Goal: Information Seeking & Learning: Learn about a topic

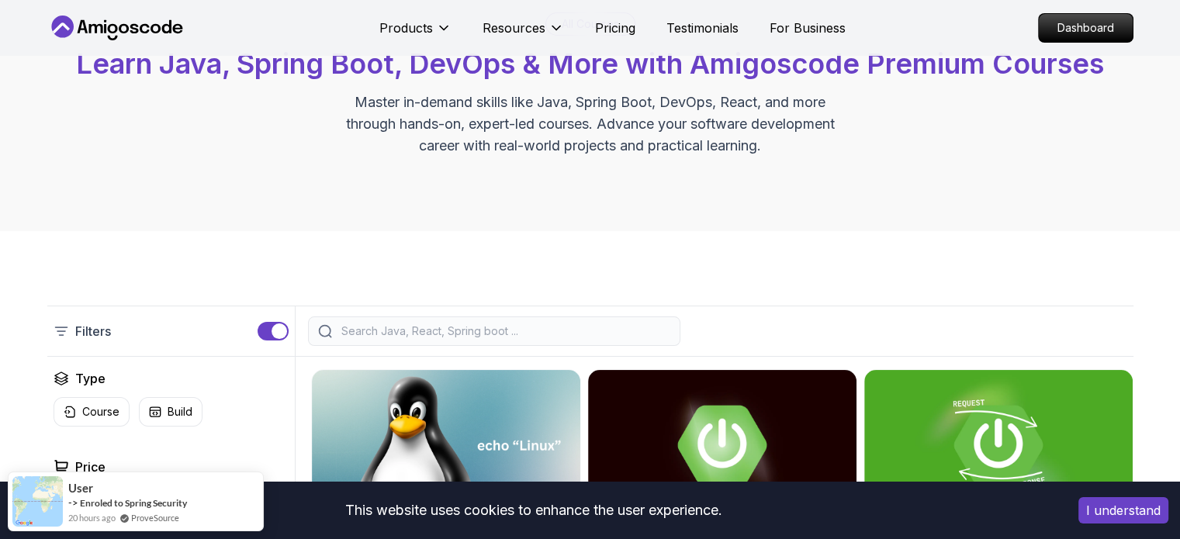
scroll to position [155, 0]
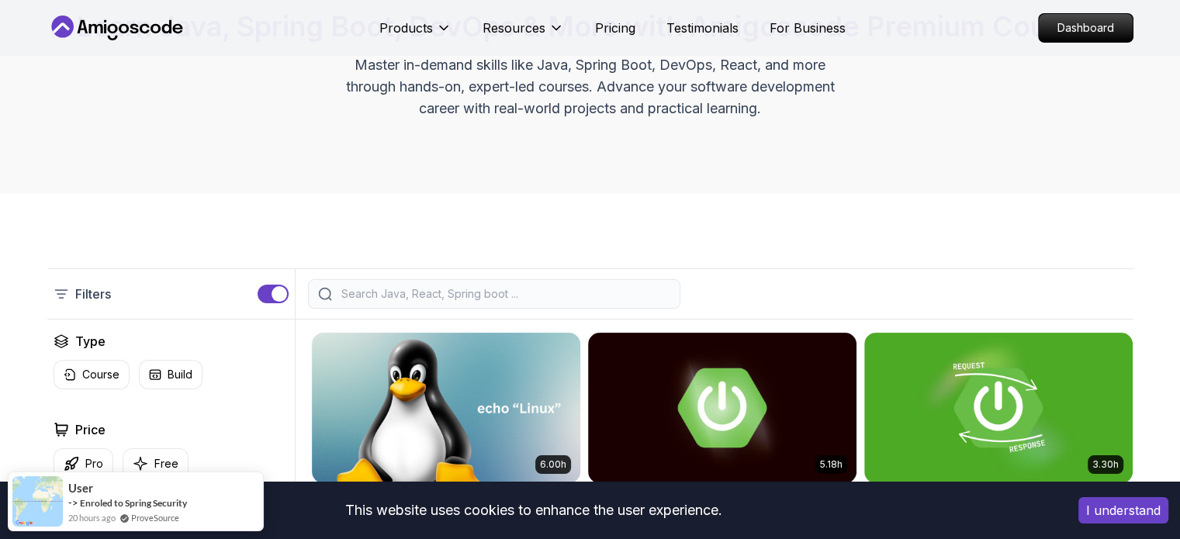
click at [469, 286] on input "search" at bounding box center [504, 294] width 332 height 16
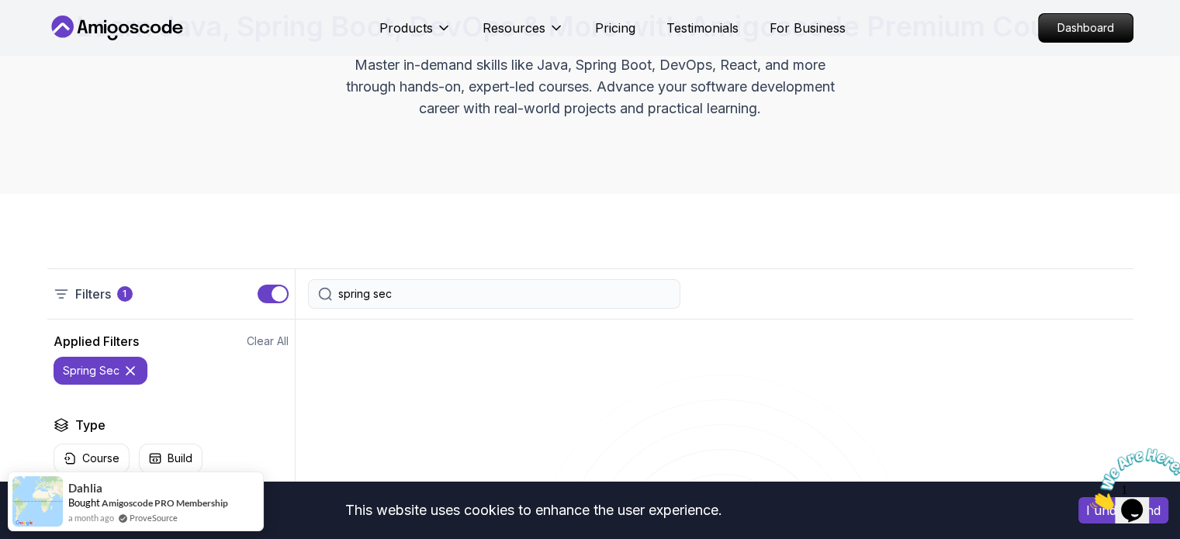
click at [441, 306] on div "spring sec" at bounding box center [494, 293] width 372 height 29
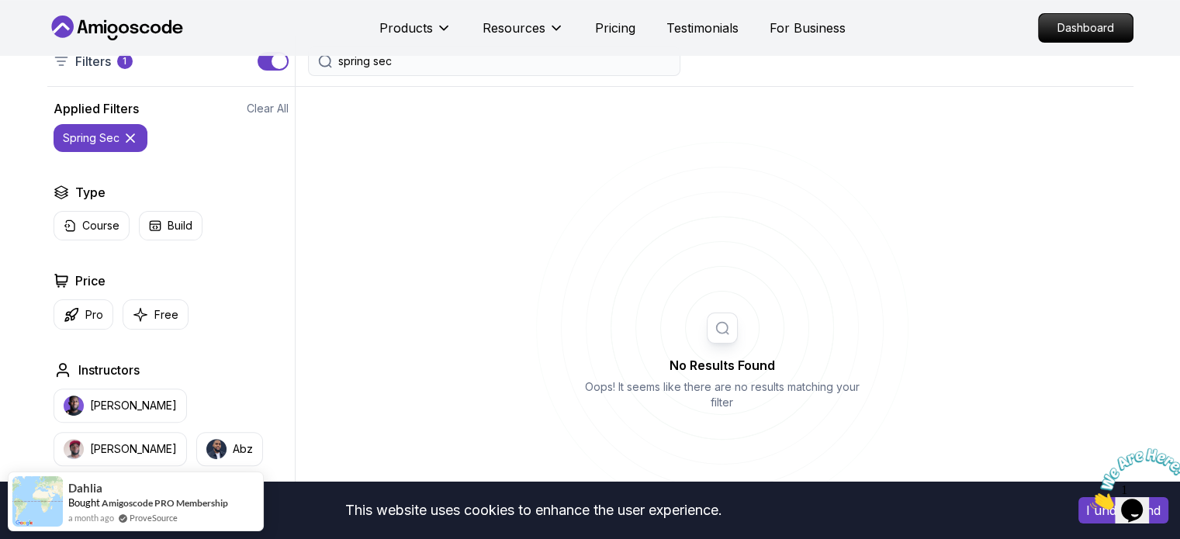
scroll to position [155, 0]
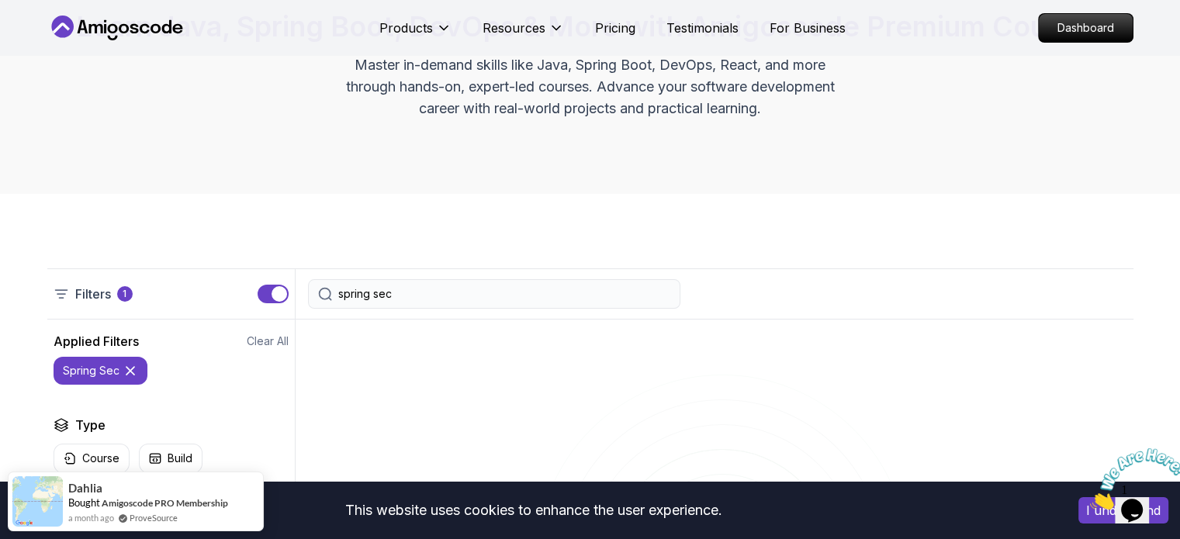
click at [415, 285] on div "spring sec" at bounding box center [494, 293] width 372 height 29
click at [414, 286] on input "spring sec" at bounding box center [504, 294] width 332 height 16
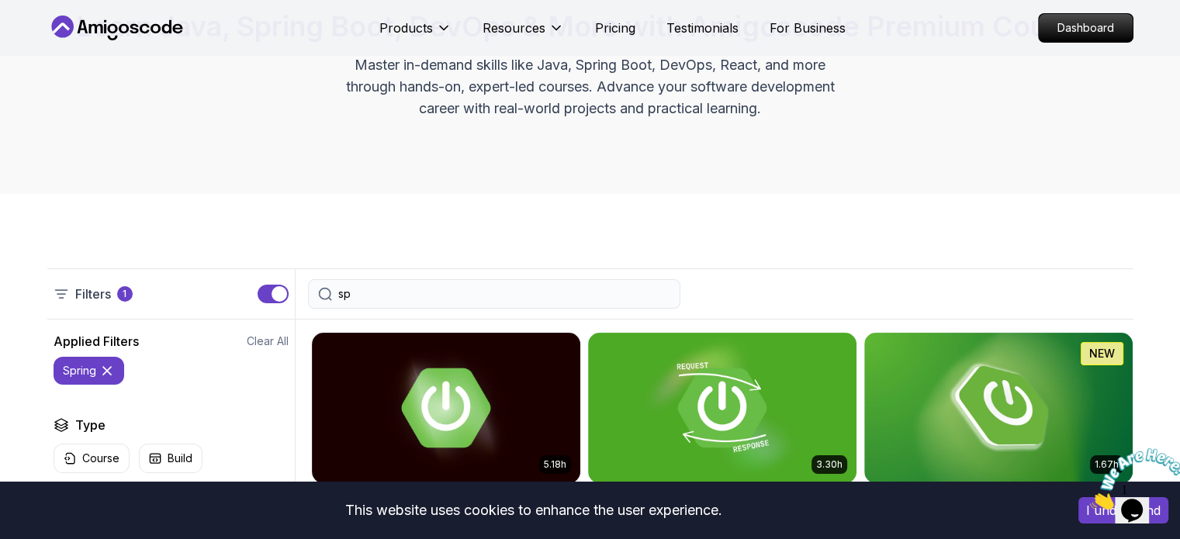
type input "s"
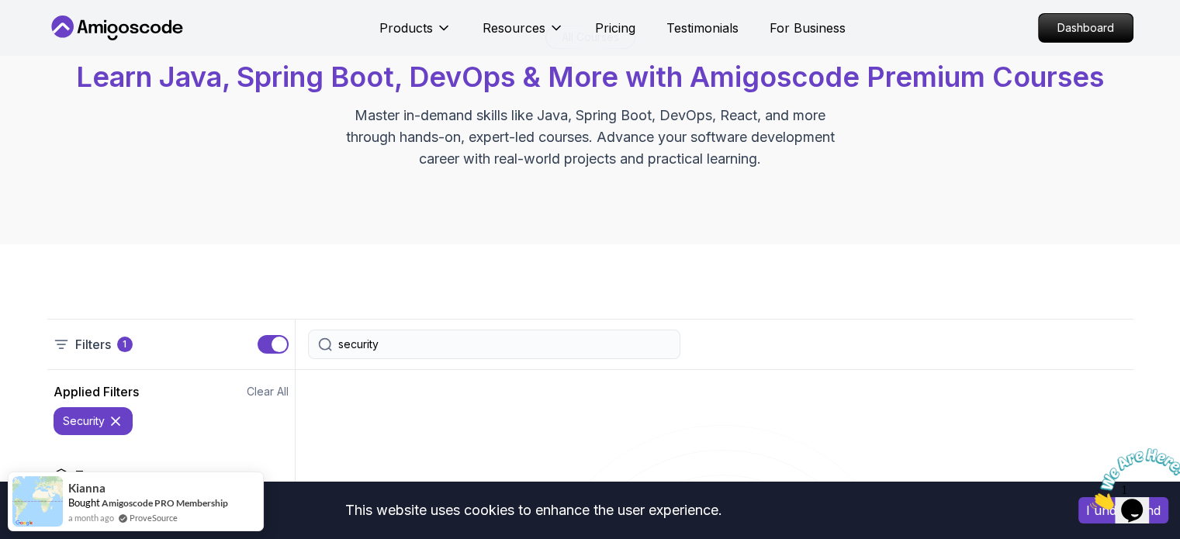
scroll to position [12, 0]
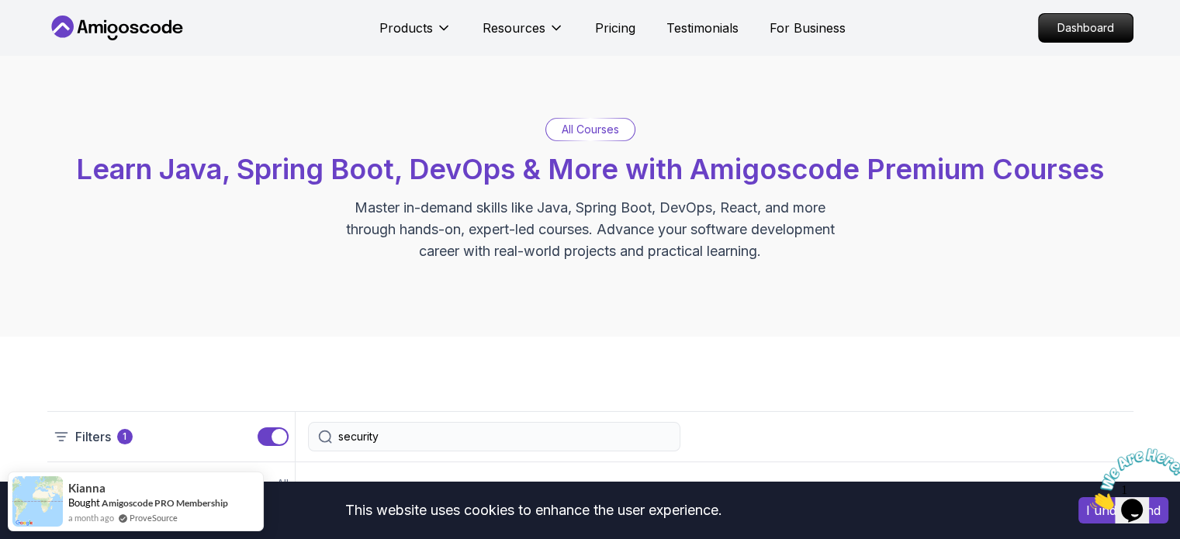
click at [387, 437] on input "security" at bounding box center [504, 437] width 332 height 16
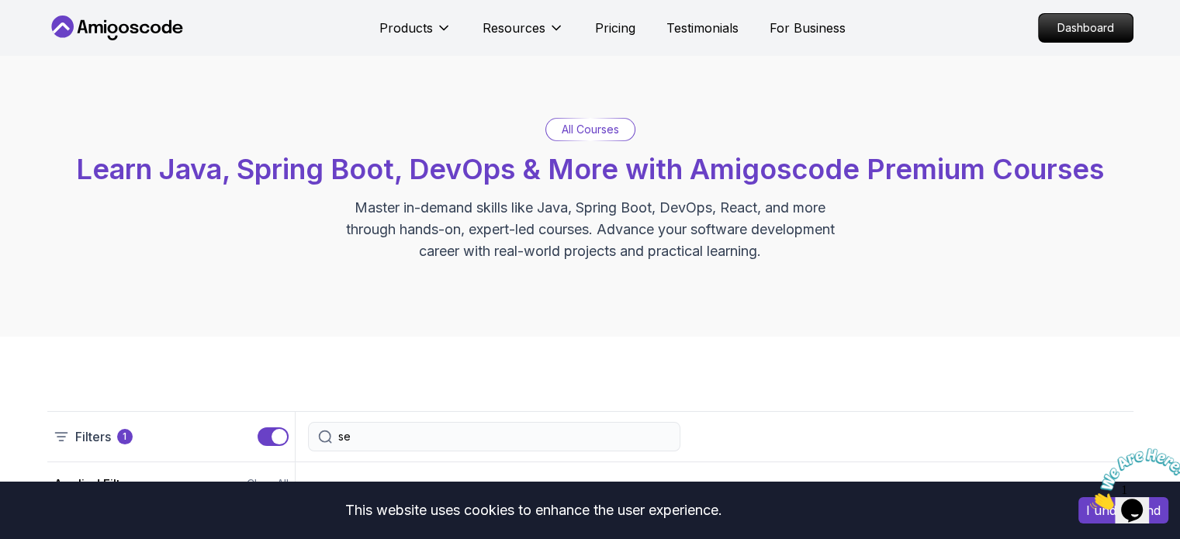
type input "s"
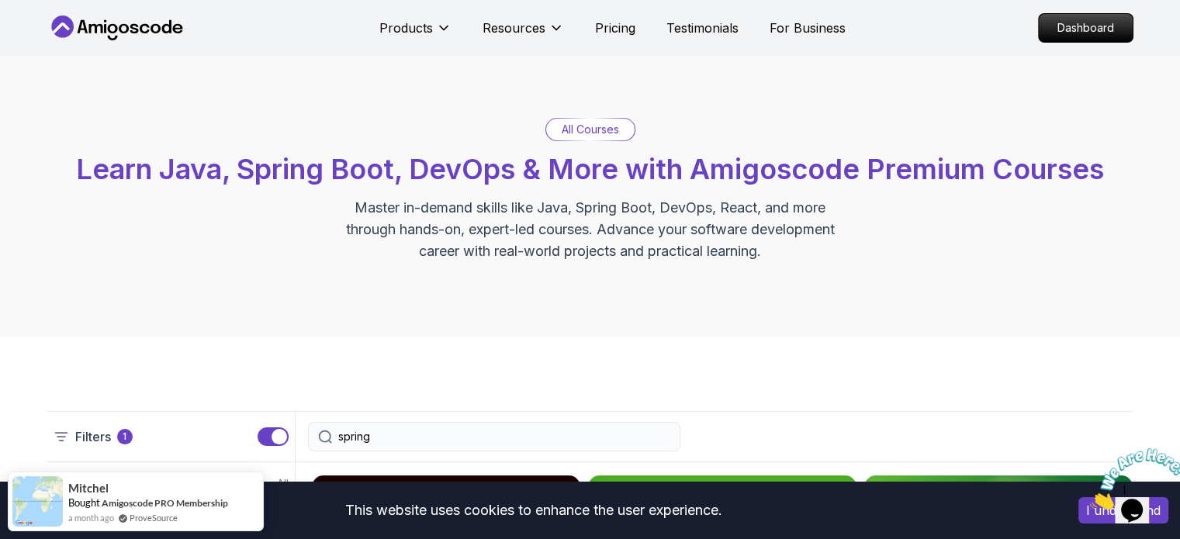
type input "spring"
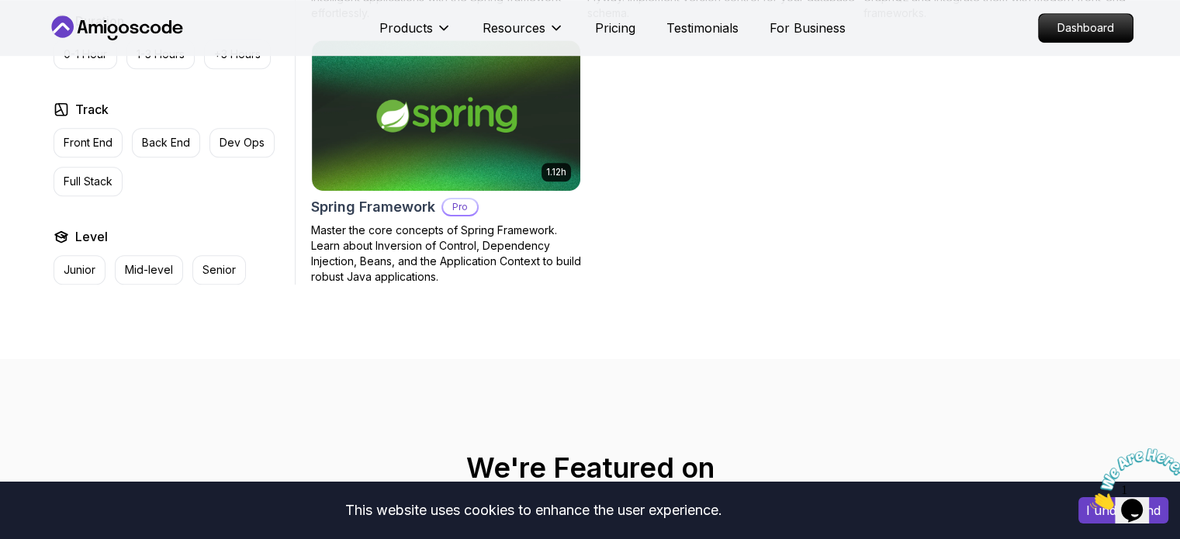
scroll to position [944, 0]
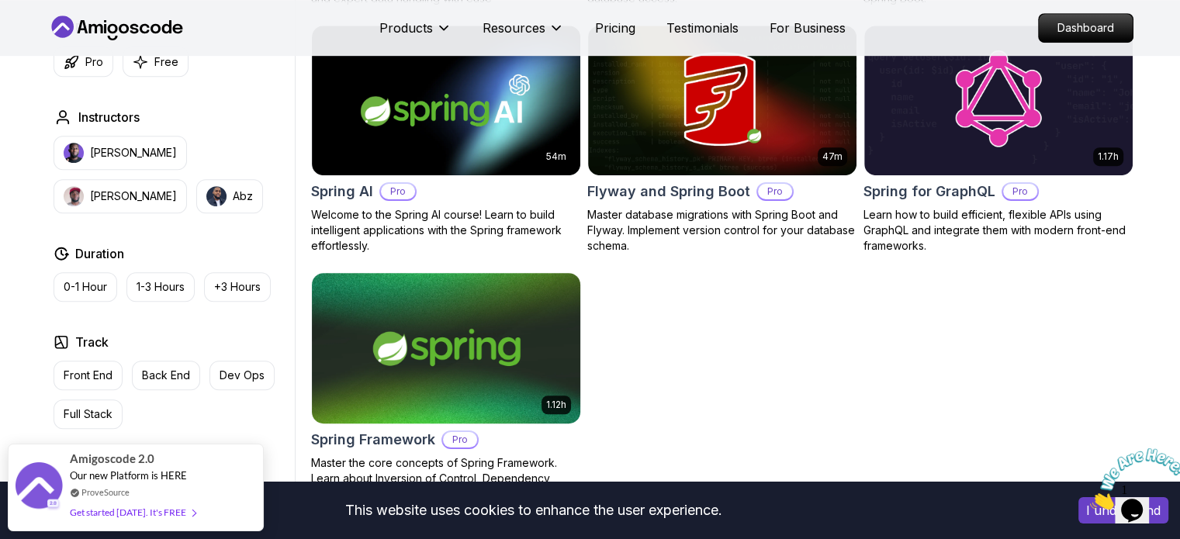
click at [500, 384] on img at bounding box center [446, 348] width 282 height 158
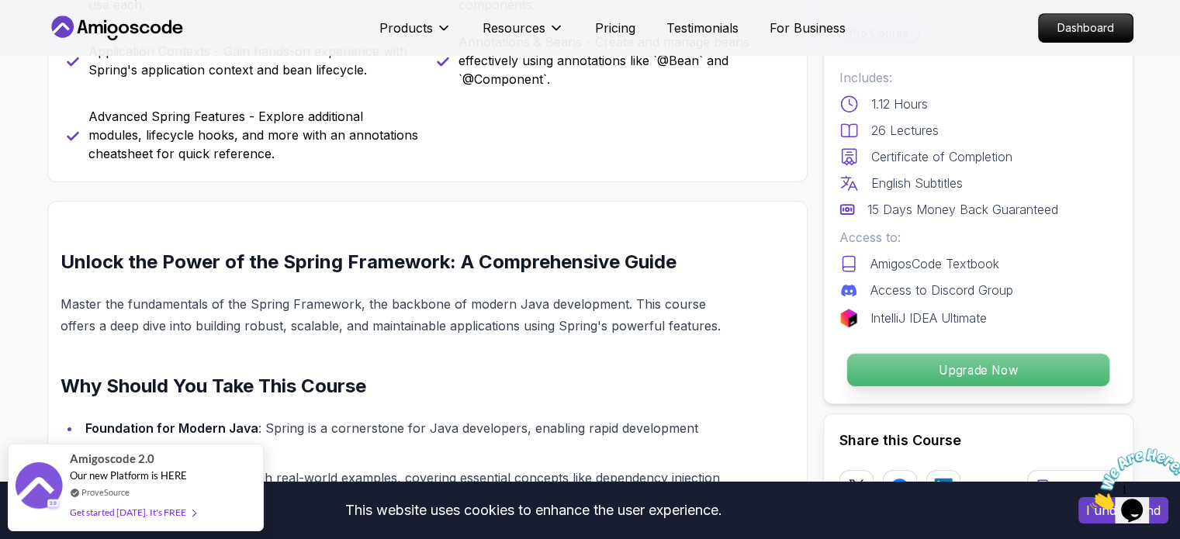
scroll to position [1164, 0]
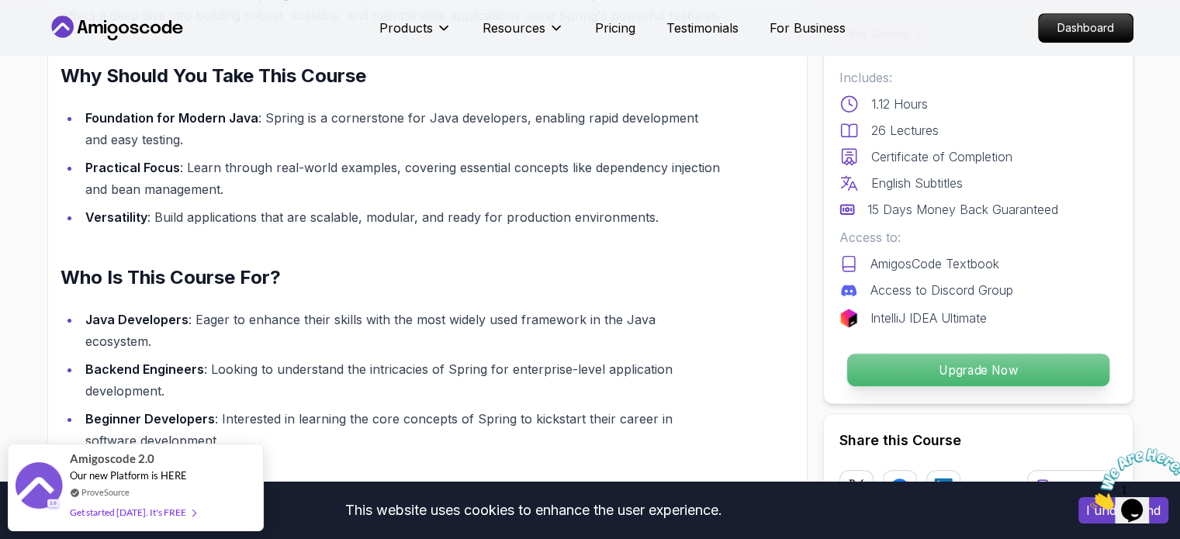
click at [988, 369] on p "Upgrade Now" at bounding box center [978, 370] width 262 height 33
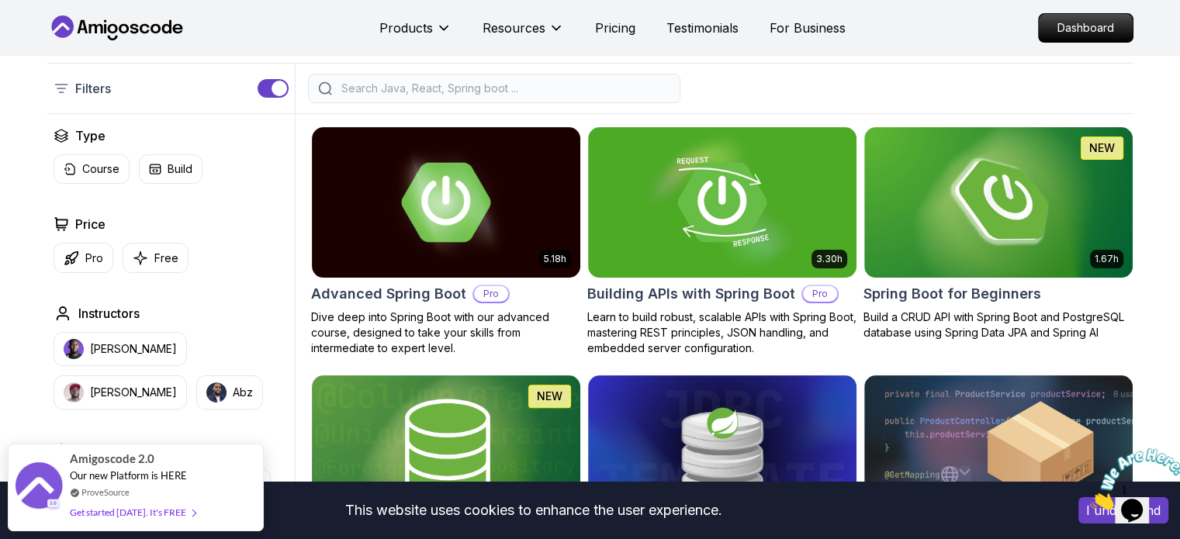
scroll to position [388, 0]
